Goal: Find specific page/section: Find specific page/section

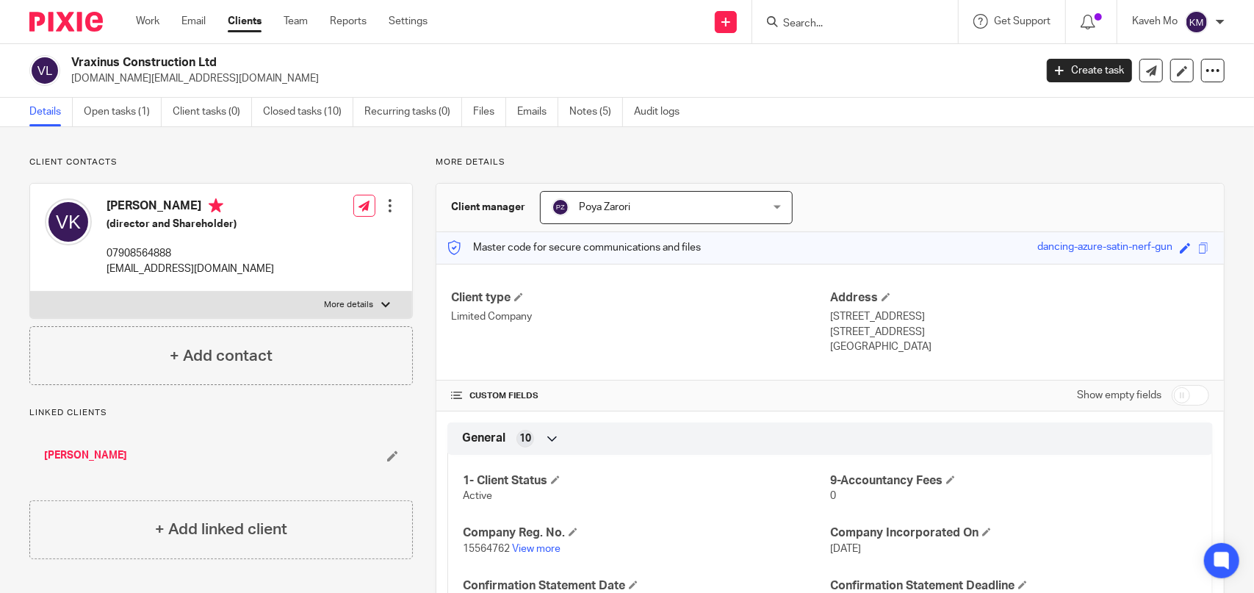
click at [898, 26] on input "Search" at bounding box center [848, 24] width 132 height 13
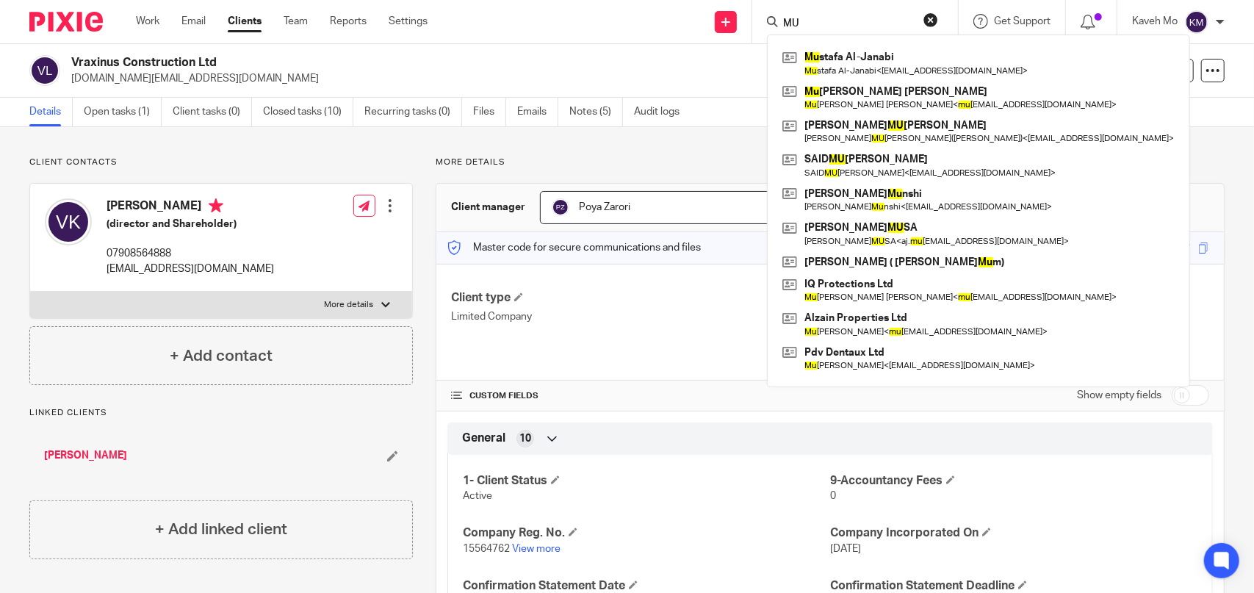
type input "M"
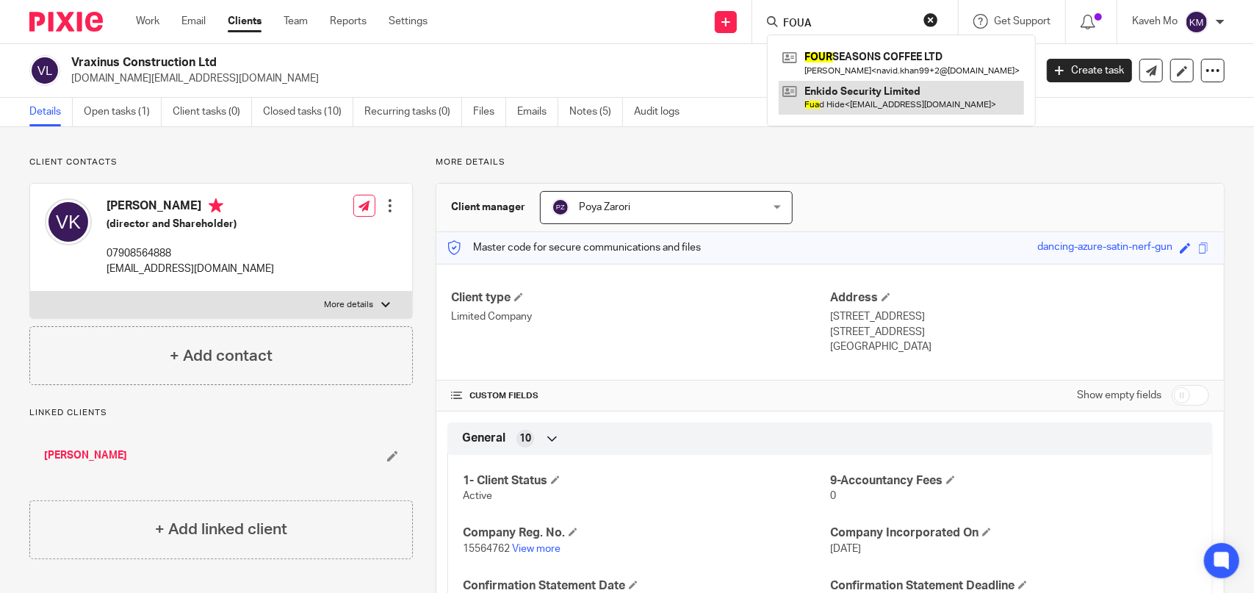
type input "FOUA"
click at [882, 93] on link at bounding box center [901, 98] width 245 height 34
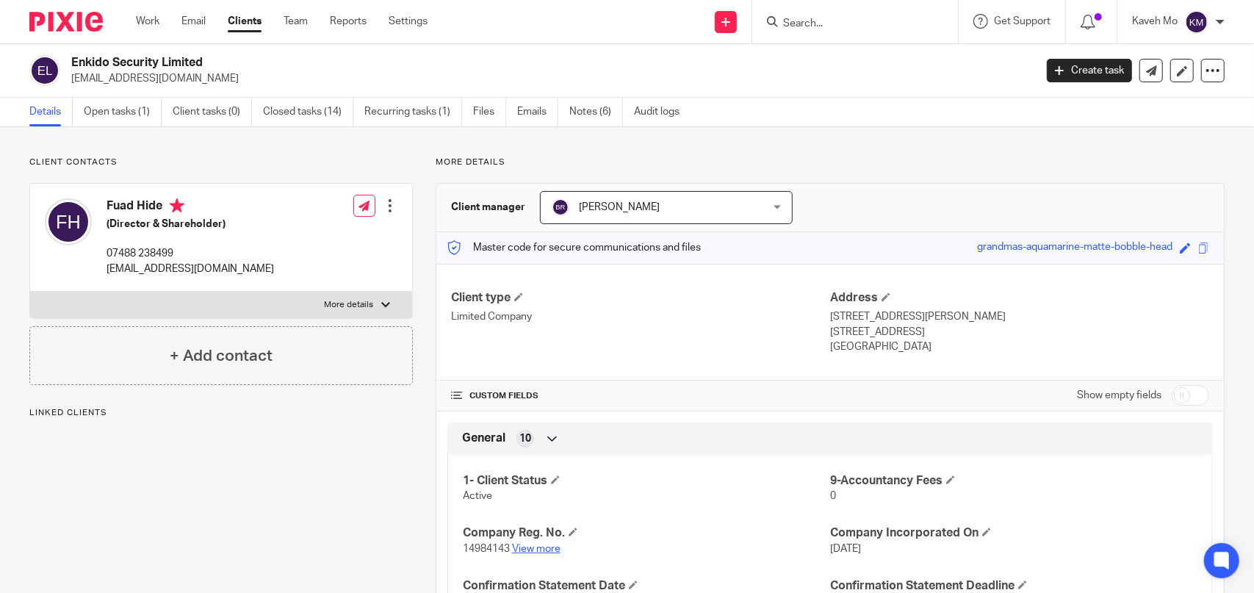
click at [531, 550] on link "View more" at bounding box center [536, 549] width 48 height 10
